Goal: Information Seeking & Learning: Find contact information

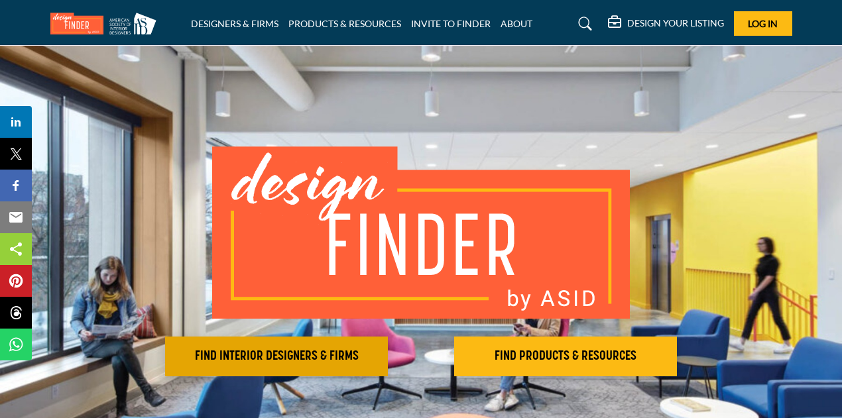
click at [326, 352] on h2 "FIND INTERIOR DESIGNERS & FIRMS" at bounding box center [276, 357] width 215 height 16
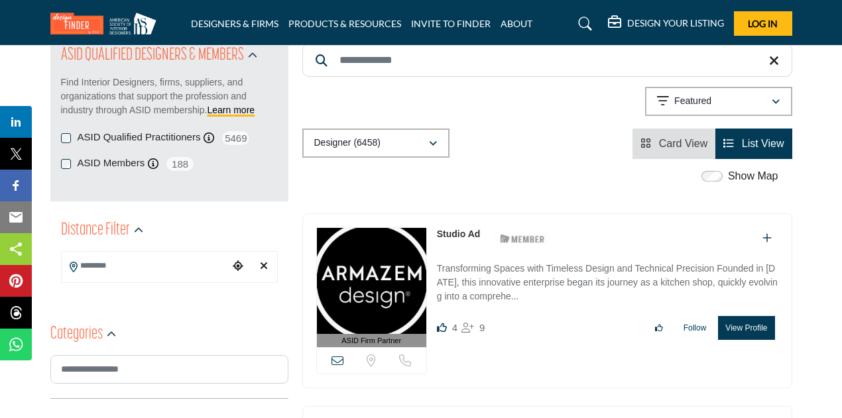
scroll to position [133, 0]
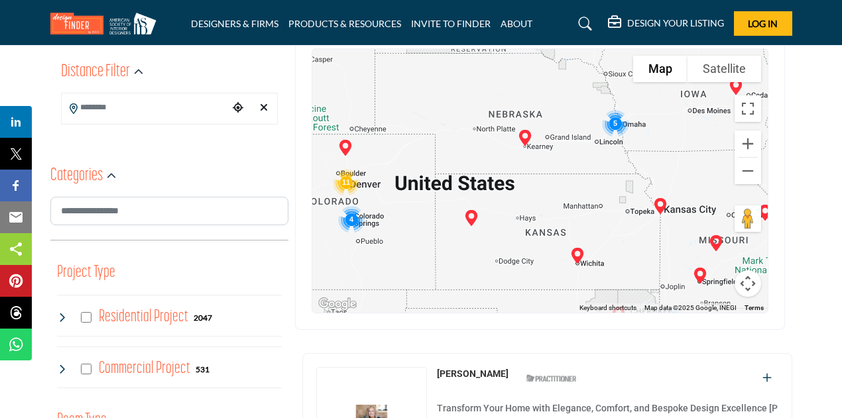
scroll to position [265, 0]
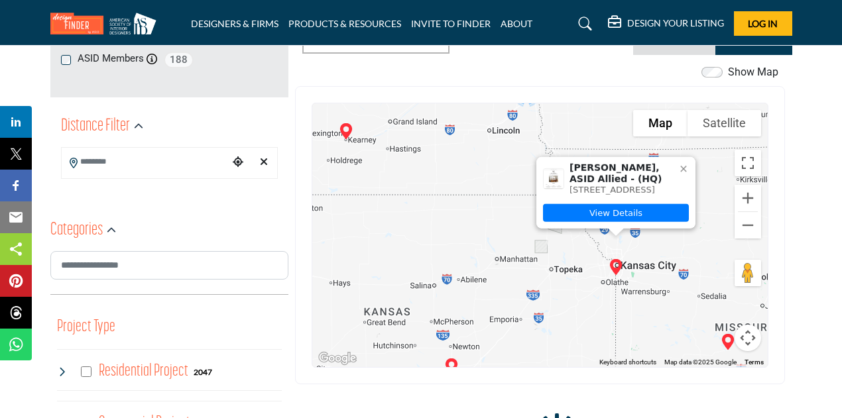
click at [239, 164] on icon "Choose your current location" at bounding box center [238, 161] width 11 height 11
type input "**********"
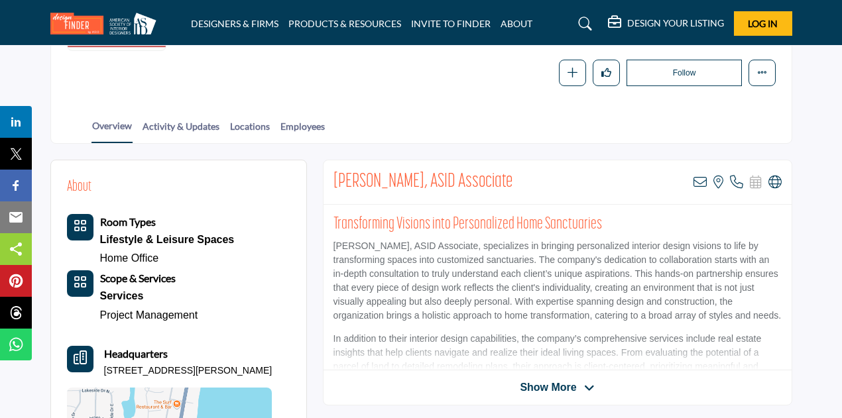
scroll to position [199, 0]
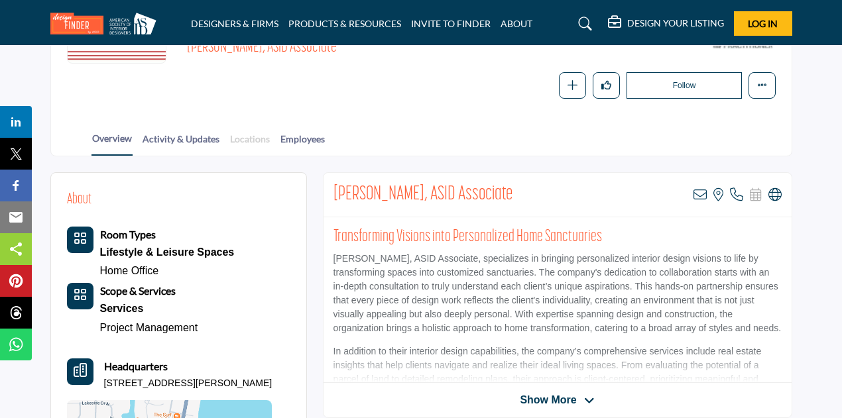
click at [241, 133] on link "Locations" at bounding box center [249, 143] width 41 height 23
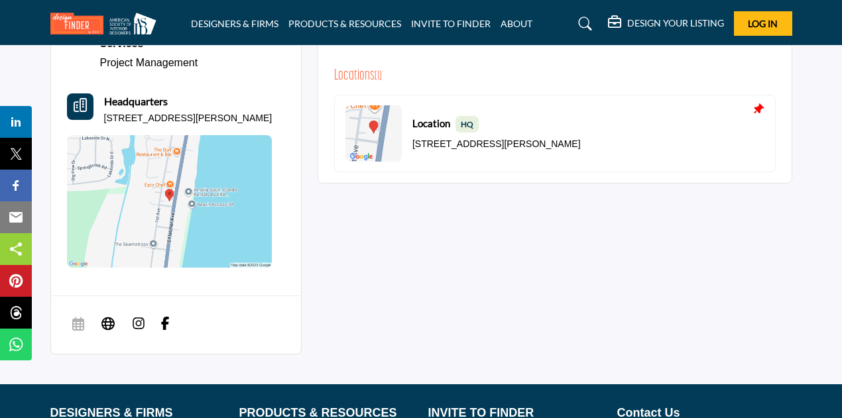
scroll to position [199, 0]
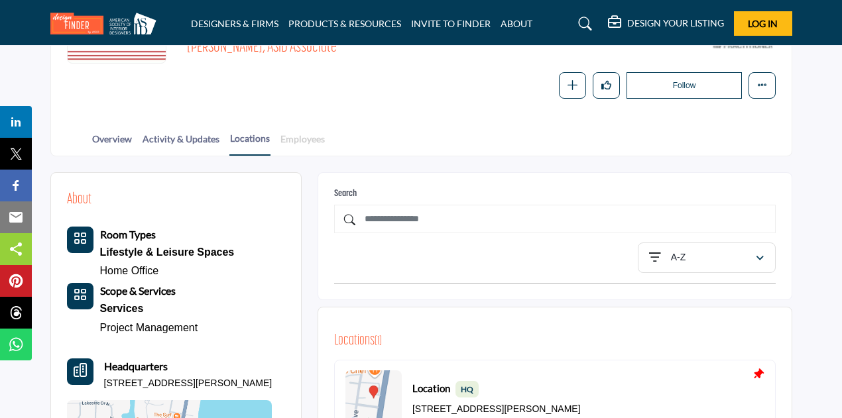
click at [311, 140] on link "Employees" at bounding box center [303, 143] width 46 height 23
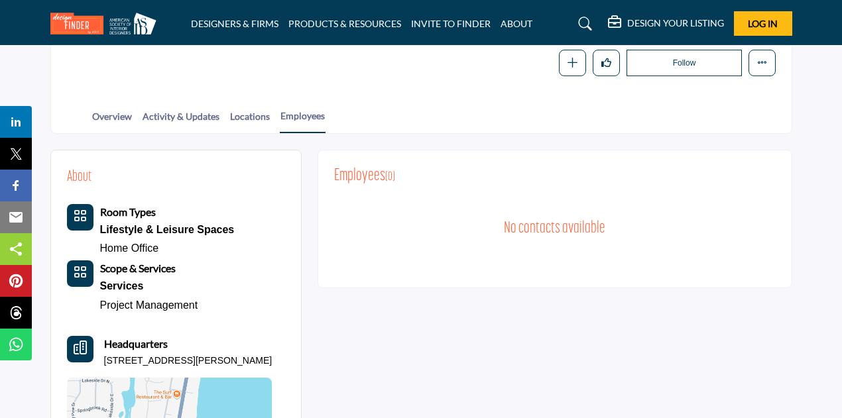
scroll to position [133, 0]
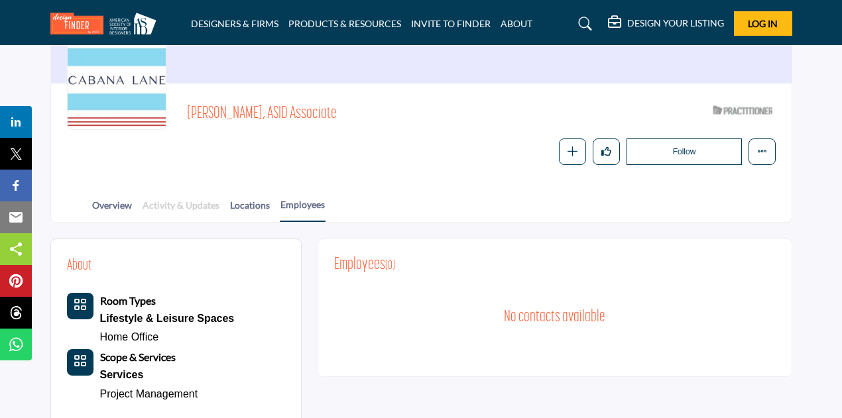
click at [193, 205] on link "Activity & Updates" at bounding box center [181, 209] width 78 height 23
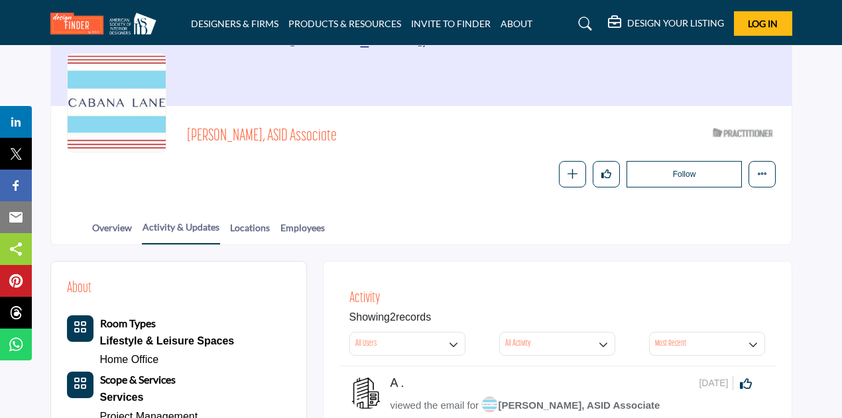
scroll to position [66, 0]
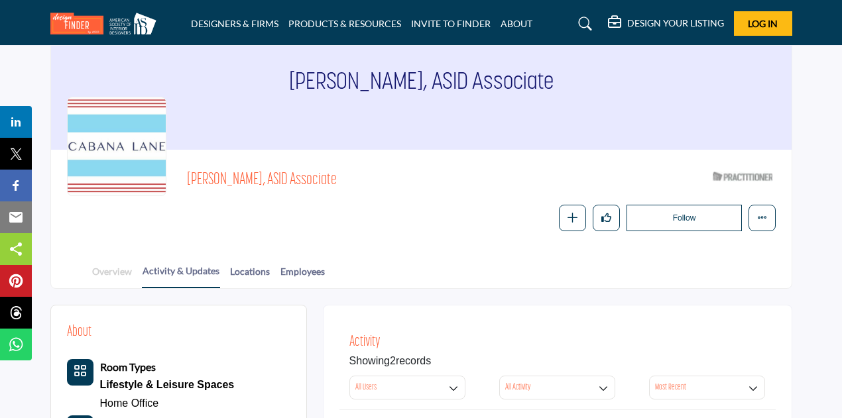
click at [93, 268] on link "Overview" at bounding box center [111, 275] width 41 height 23
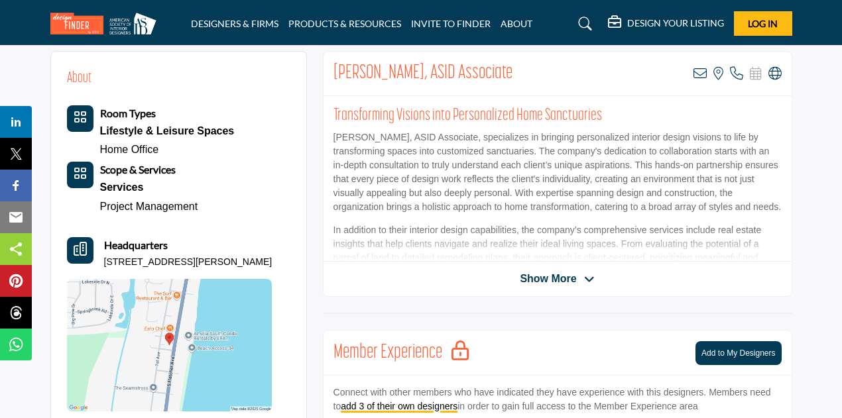
scroll to position [331, 0]
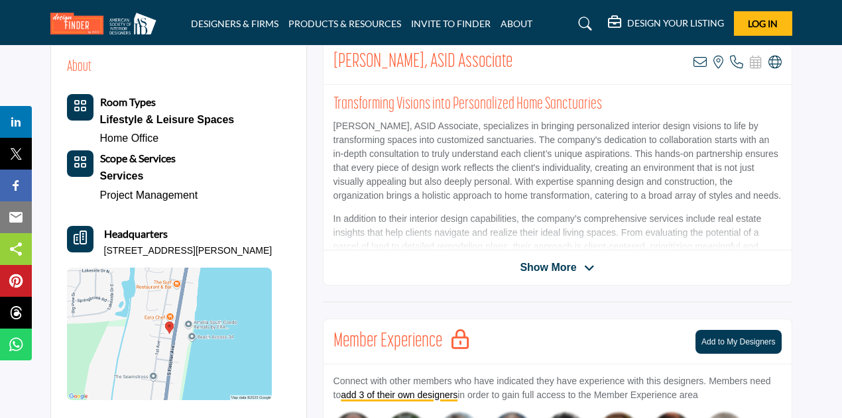
click at [566, 264] on span "Show More" at bounding box center [548, 268] width 56 height 16
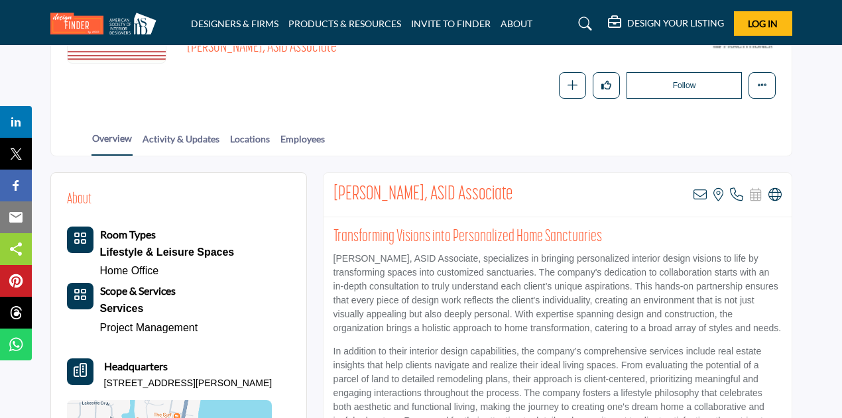
scroll to position [0, 0]
